Goal: Information Seeking & Learning: Learn about a topic

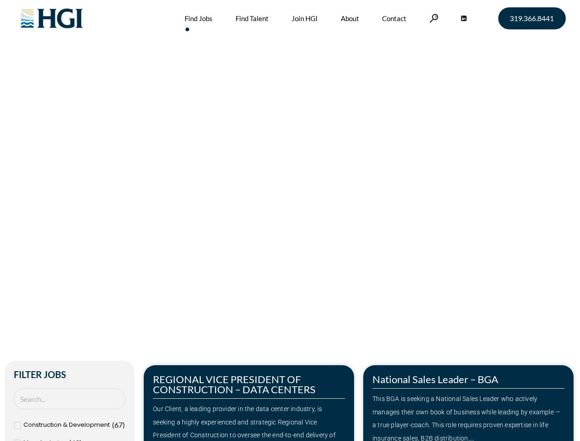
click at [290, 221] on div "Make Your Next Move Home » Jobs" at bounding box center [290, 194] width 524 height 388
click at [433, 18] on link at bounding box center [434, 18] width 9 height 9
click at [249, 403] on div "Our Client, a leading provider in the data center industry, is seeking a highly…" at bounding box center [249, 428] width 192 height 53
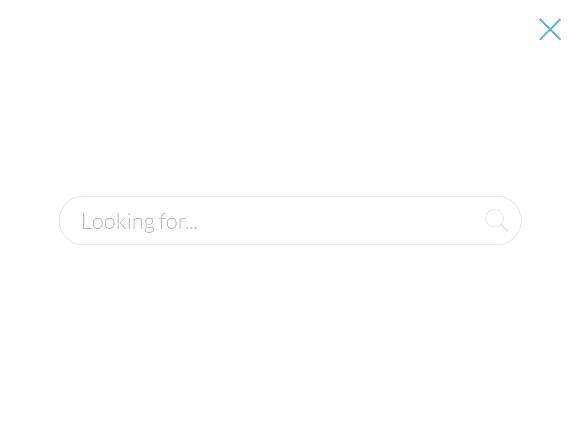
click at [469, 245] on form at bounding box center [290, 221] width 463 height 50
